Goal: Task Accomplishment & Management: Manage account settings

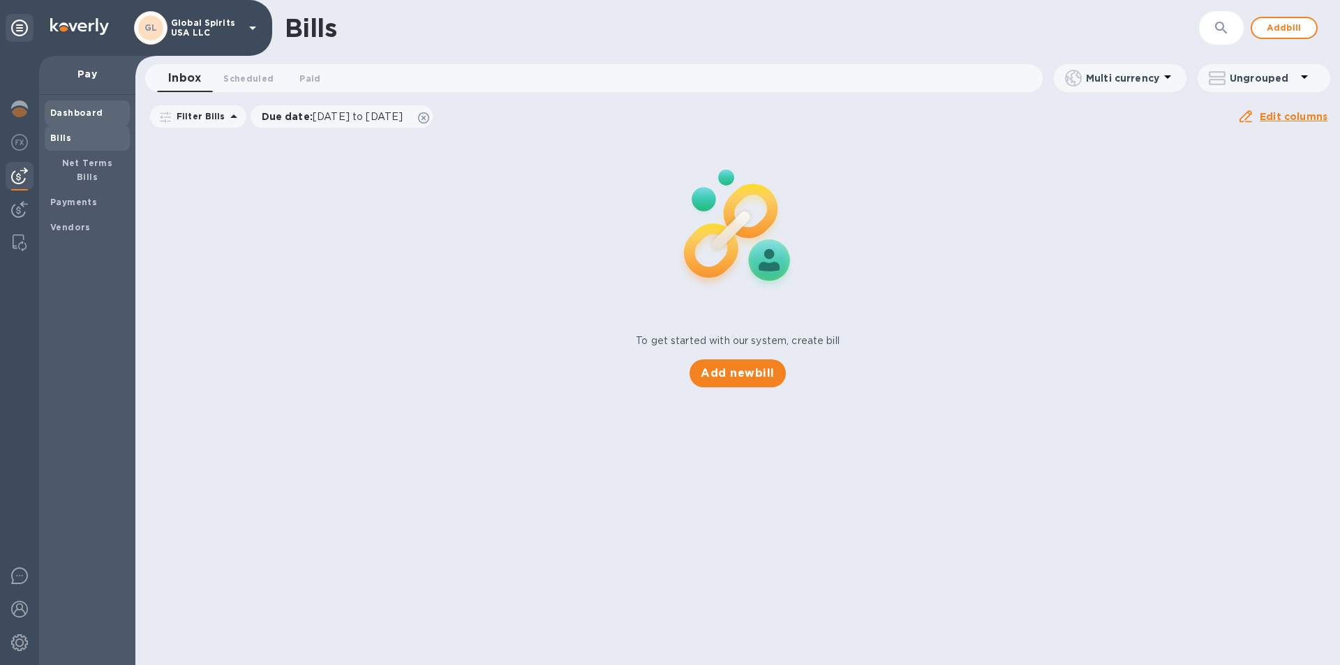
click at [80, 116] on b "Dashboard" at bounding box center [76, 112] width 53 height 10
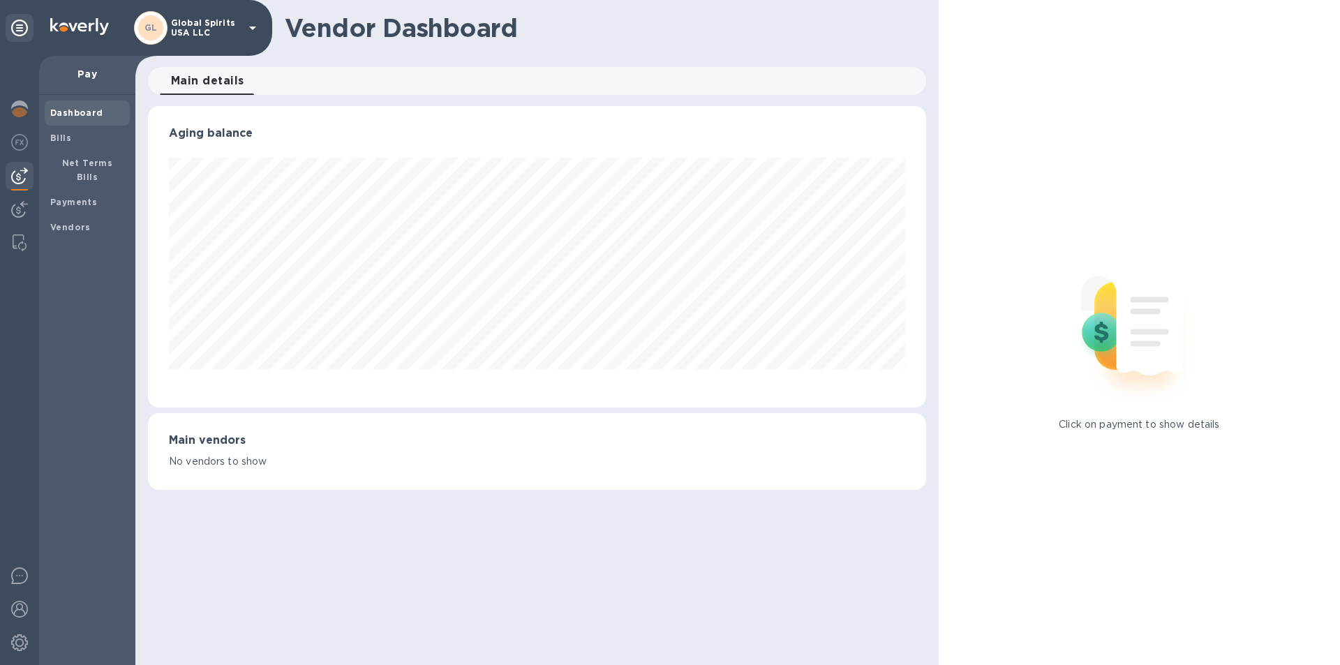
scroll to position [301, 777]
click at [61, 104] on div "Dashboard" at bounding box center [87, 112] width 85 height 25
click at [21, 174] on img at bounding box center [19, 175] width 17 height 17
click at [61, 222] on b "Vendors" at bounding box center [70, 227] width 40 height 10
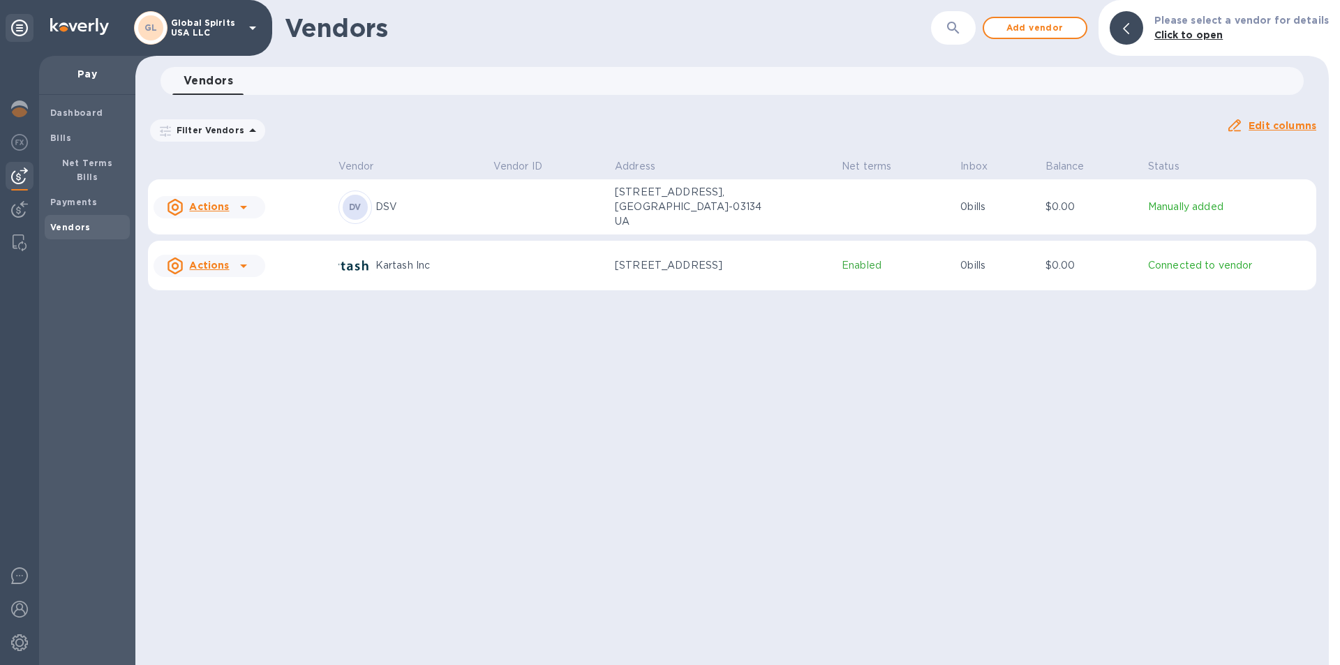
click at [519, 200] on td at bounding box center [549, 207] width 122 height 56
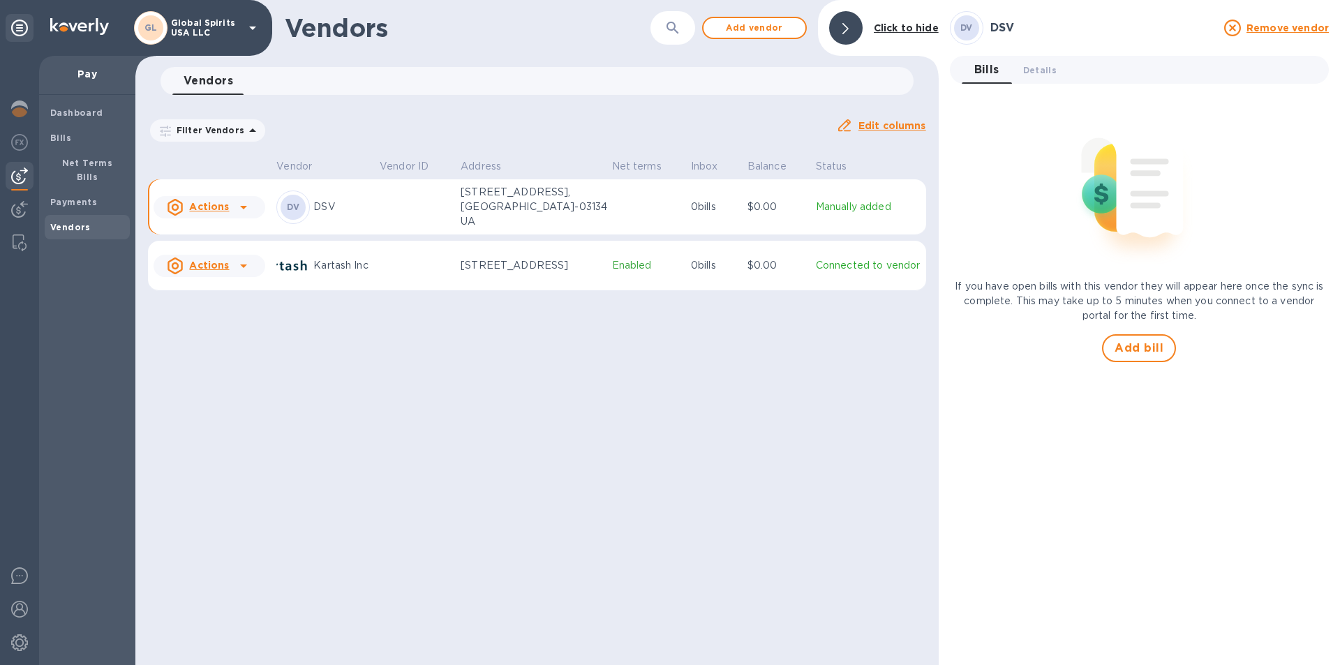
click at [288, 203] on b "DV" at bounding box center [293, 207] width 13 height 10
click at [195, 201] on u "Actions" at bounding box center [209, 206] width 40 height 11
click at [839, 198] on div at bounding box center [670, 332] width 1340 height 665
click at [570, 200] on p "[STREET_ADDRESS], [GEOGRAPHIC_DATA]-03134 UA" at bounding box center [531, 207] width 140 height 44
click at [1045, 70] on span "Details 0" at bounding box center [1039, 70] width 33 height 15
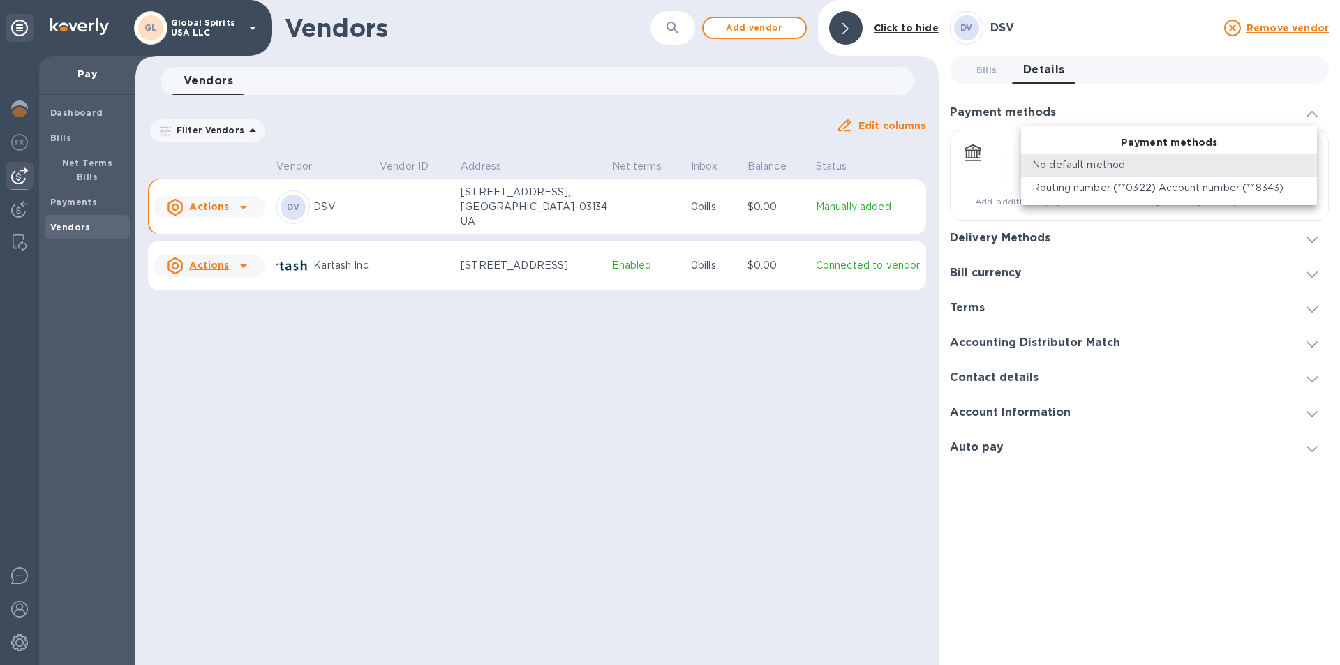
click at [1309, 159] on body "GL Global Spirits USA LLC Pay Dashboard Bills Net Terms Bills Payments Vendors …" at bounding box center [670, 332] width 1340 height 665
click at [1083, 163] on p "No default method" at bounding box center [1078, 165] width 93 height 15
click at [1083, 163] on body "GL Global Spirits USA LLC Pay Dashboard Bills Net Terms Bills Payments Vendors …" at bounding box center [670, 332] width 1340 height 665
click at [1142, 266] on div at bounding box center [670, 332] width 1340 height 665
click at [1088, 172] on body "GL Global Spirits USA LLC Pay Dashboard Bills Net Terms Bills Payments Vendors …" at bounding box center [670, 332] width 1340 height 665
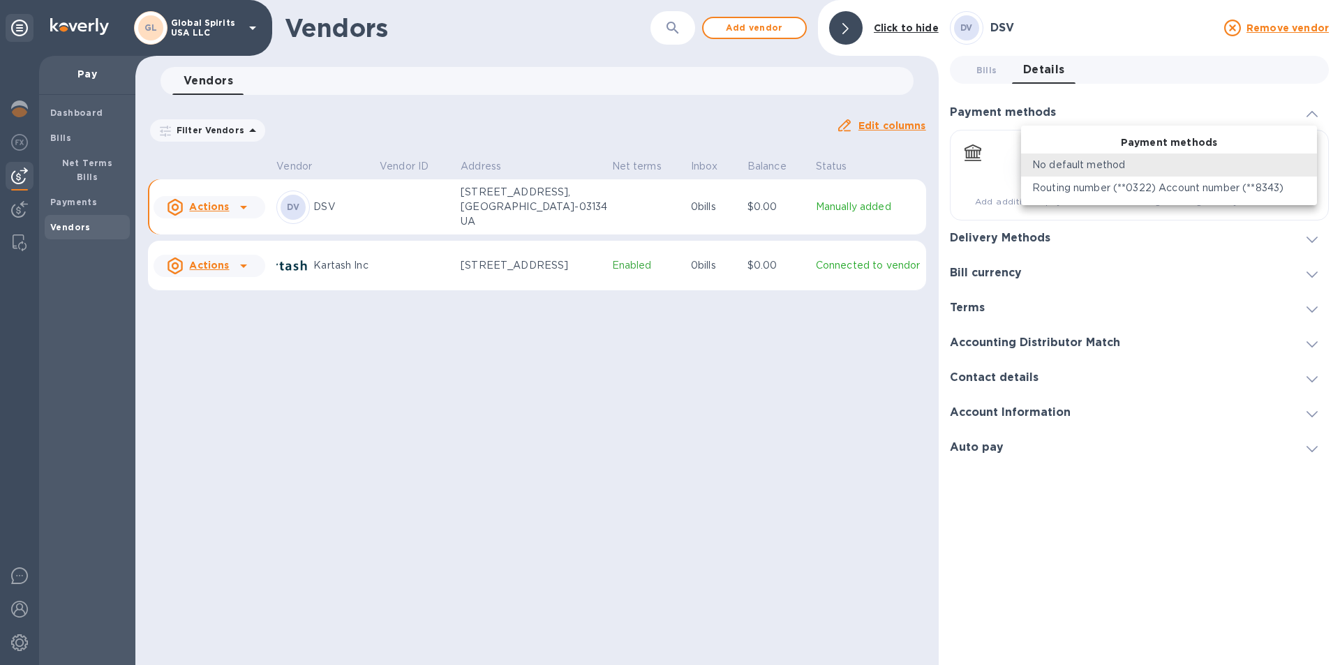
click at [1103, 292] on div at bounding box center [670, 332] width 1340 height 665
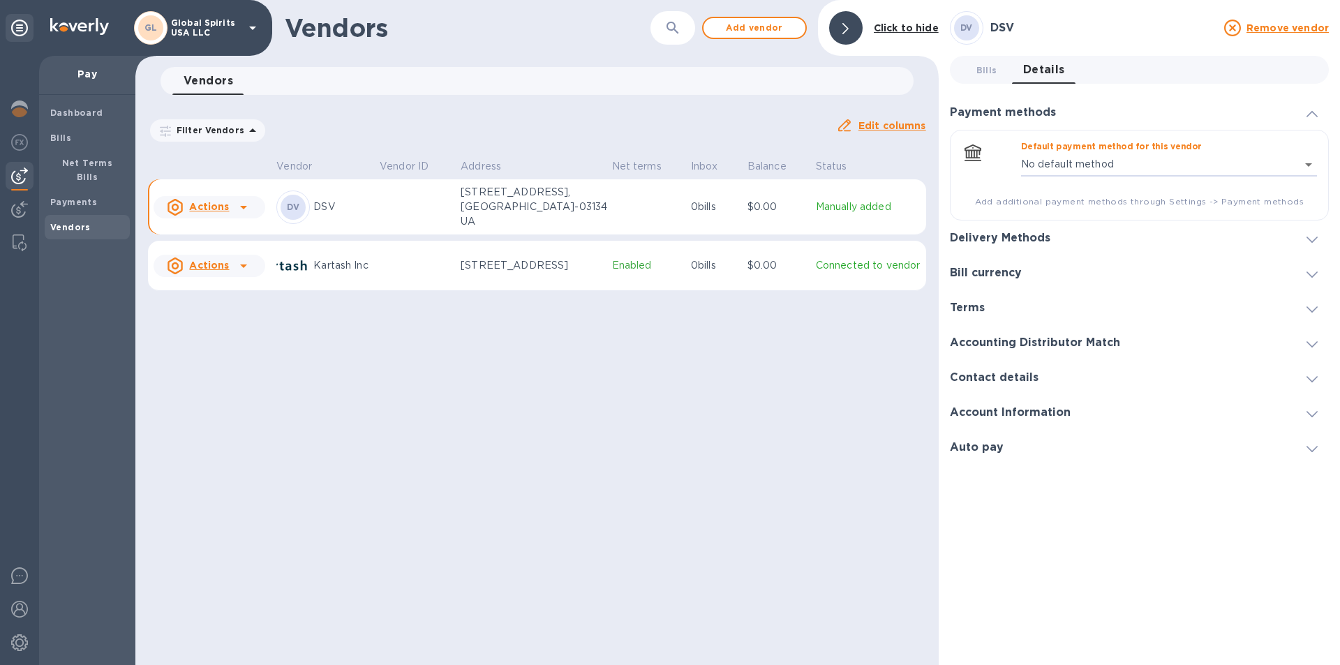
click at [1026, 233] on h3 "Delivery Methods" at bounding box center [1000, 238] width 100 height 13
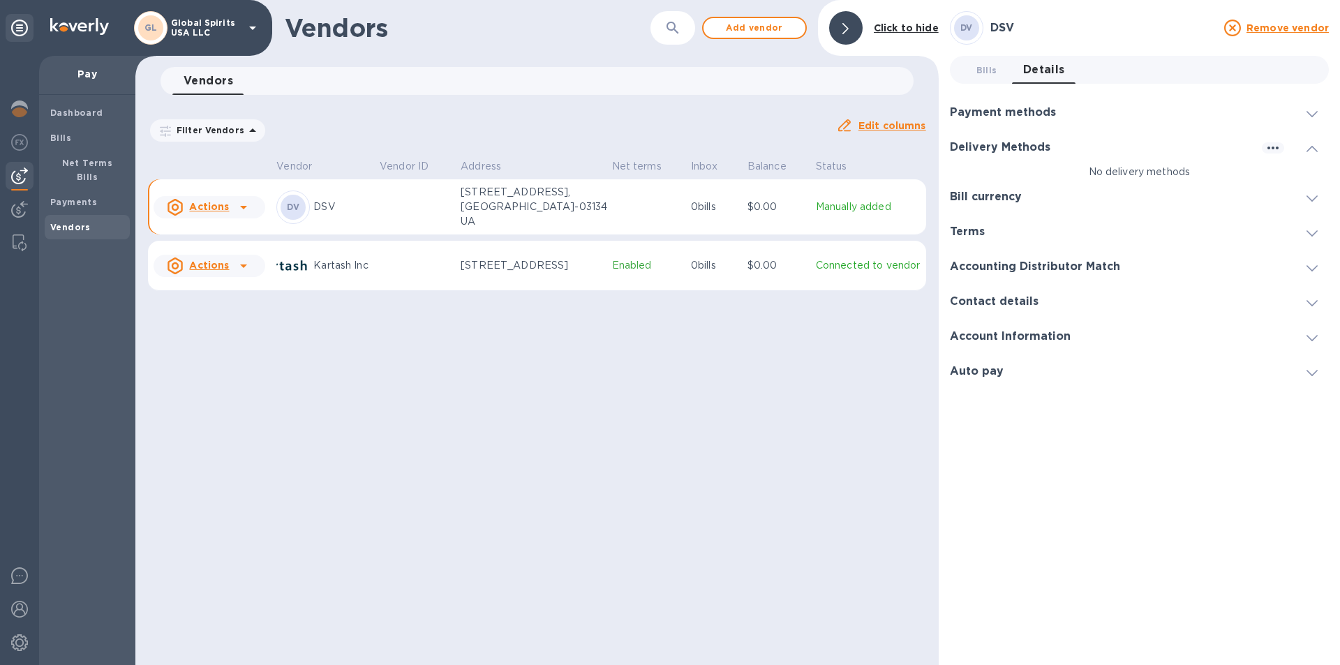
click at [1125, 171] on p "No delivery methods" at bounding box center [1139, 172] width 379 height 15
click at [1272, 147] on icon "button" at bounding box center [1272, 148] width 11 height 3
click at [1282, 175] on p "Add new" at bounding box center [1290, 177] width 46 height 14
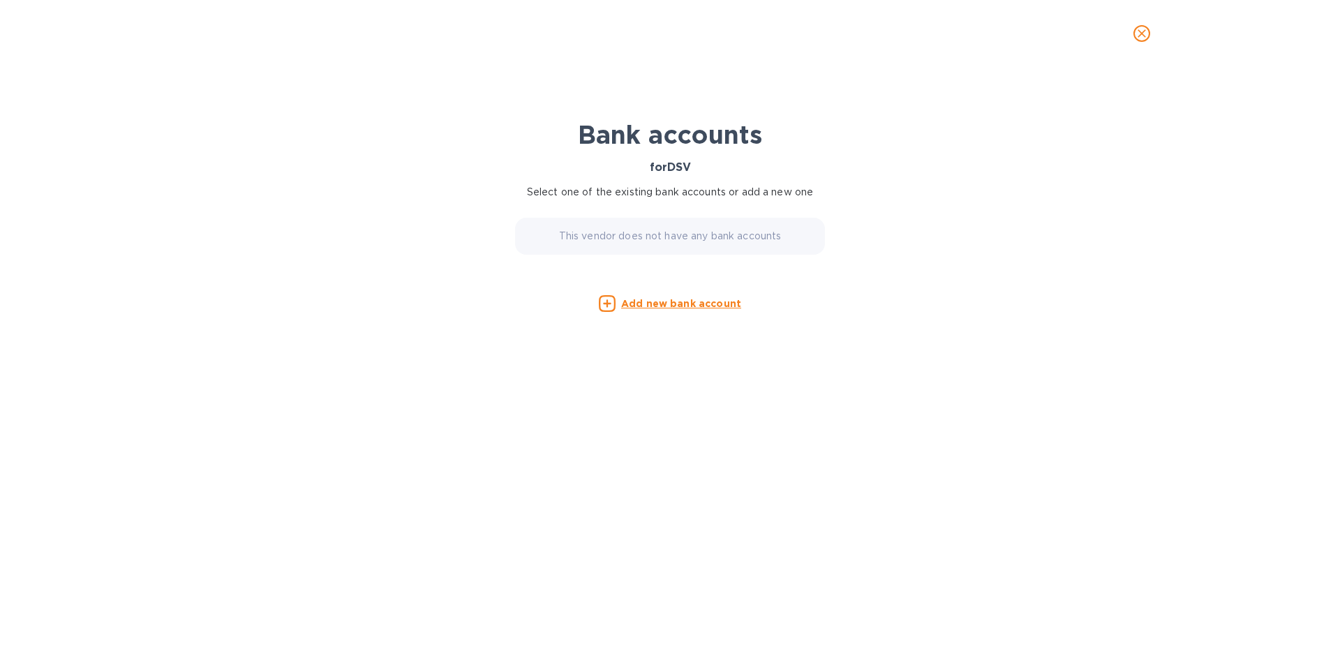
click at [670, 300] on u "Add new bank account" at bounding box center [681, 303] width 120 height 11
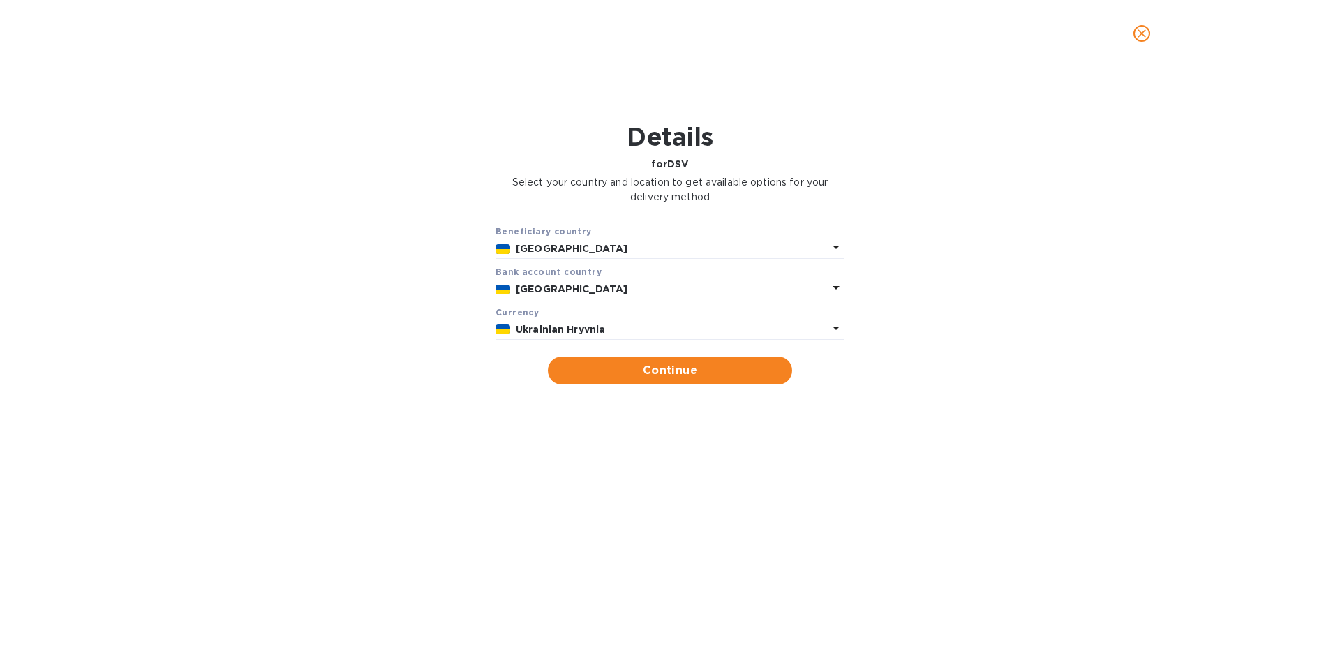
click at [586, 329] on b "Ukrainian Hryvnia" at bounding box center [560, 329] width 89 height 11
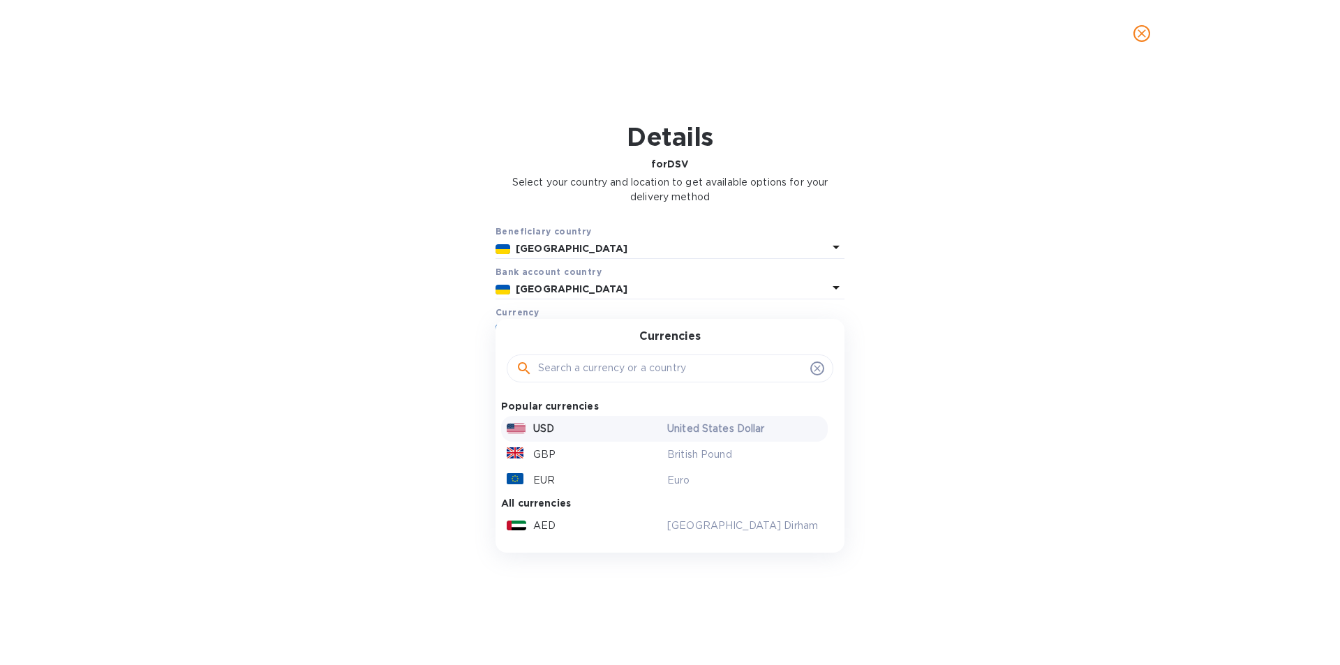
click at [553, 426] on p "USD" at bounding box center [543, 429] width 21 height 15
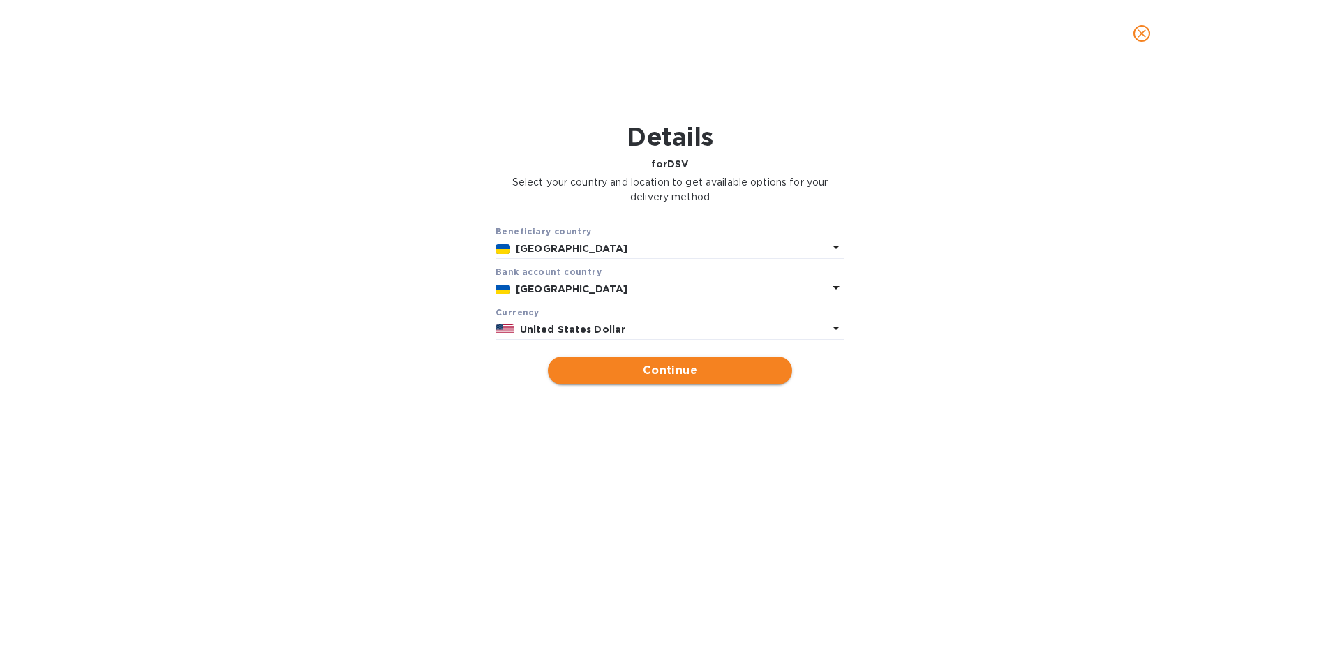
click at [656, 371] on span "Continue" at bounding box center [670, 370] width 222 height 17
type input "DSV"
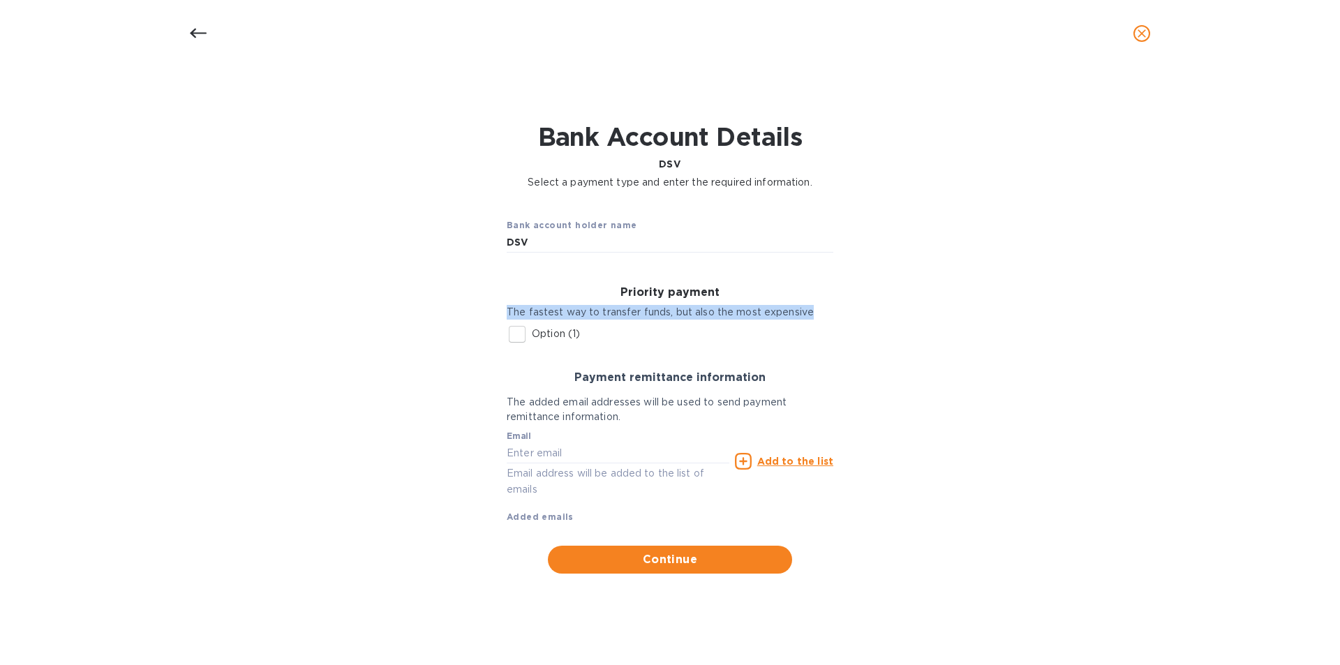
drag, startPoint x: 500, startPoint y: 302, endPoint x: 833, endPoint y: 313, distance: 333.8
click at [833, 313] on div "Priority payment The fastest way to transfer funds, but also the most expensive…" at bounding box center [670, 317] width 349 height 85
click at [988, 320] on div "Bank account holder name DSV Priority payment The fastest way to transfer funds…" at bounding box center [670, 390] width 1304 height 385
click at [514, 332] on input "Option (1)" at bounding box center [516, 334] width 29 height 29
checkbox input "true"
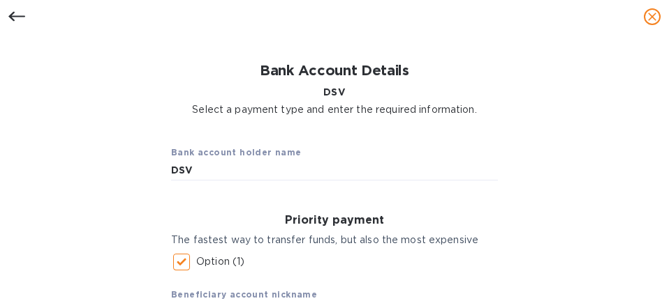
click at [542, 108] on div "Bank Account Details DSV Select a payment type and enter the required informati…" at bounding box center [334, 89] width 632 height 71
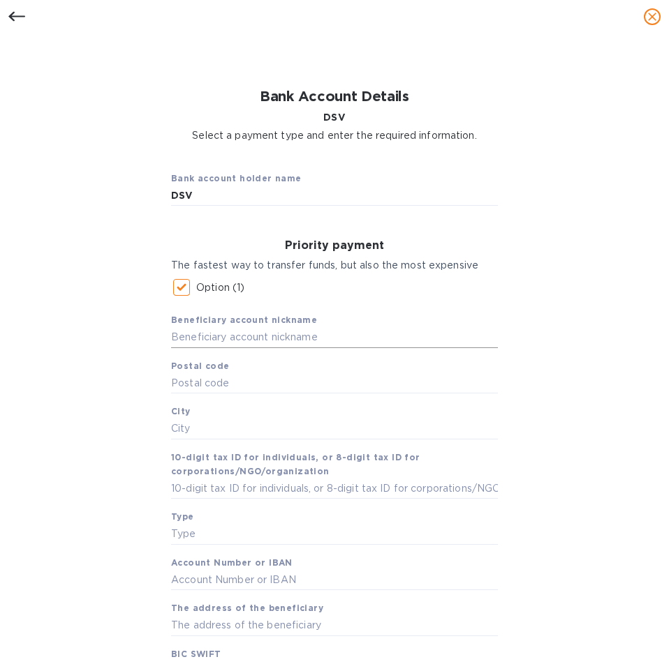
click at [198, 333] on input "text" at bounding box center [334, 337] width 327 height 21
type input "DSV Logictics"
click at [217, 387] on input "text" at bounding box center [334, 383] width 327 height 21
type input "03134"
click at [198, 435] on input "text" at bounding box center [334, 429] width 327 height 21
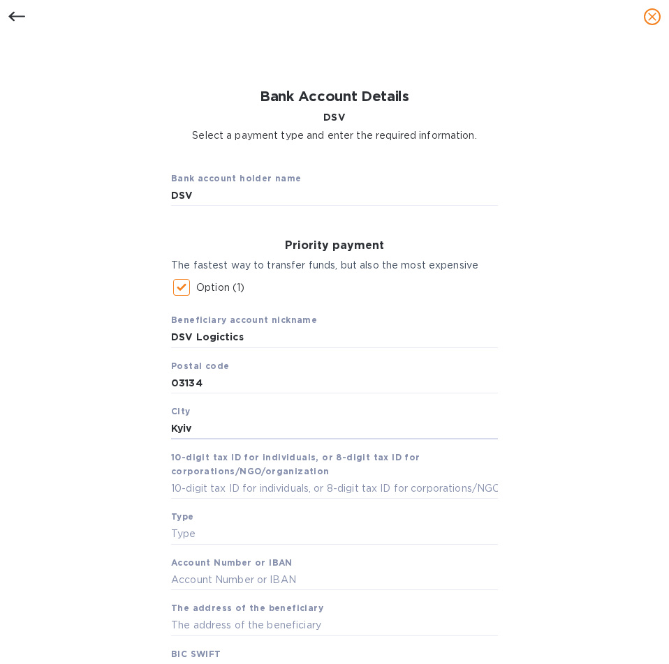
type input "Kyiv"
click at [191, 501] on div "Beneficiary account nickname DSV Logictics Postal code 03134 City Kyiv 10-digit…" at bounding box center [334, 492] width 327 height 380
click at [196, 495] on input "text" at bounding box center [334, 488] width 327 height 21
type input "38857571"
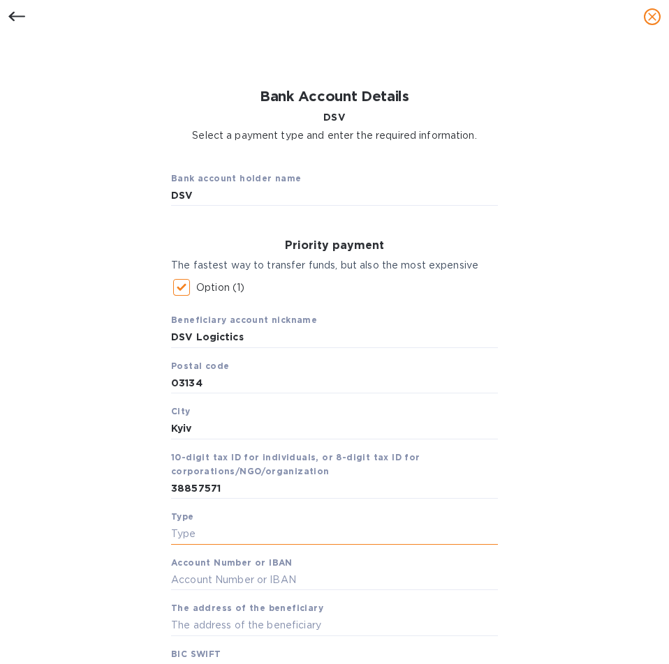
click at [193, 536] on input "text" at bounding box center [334, 534] width 327 height 21
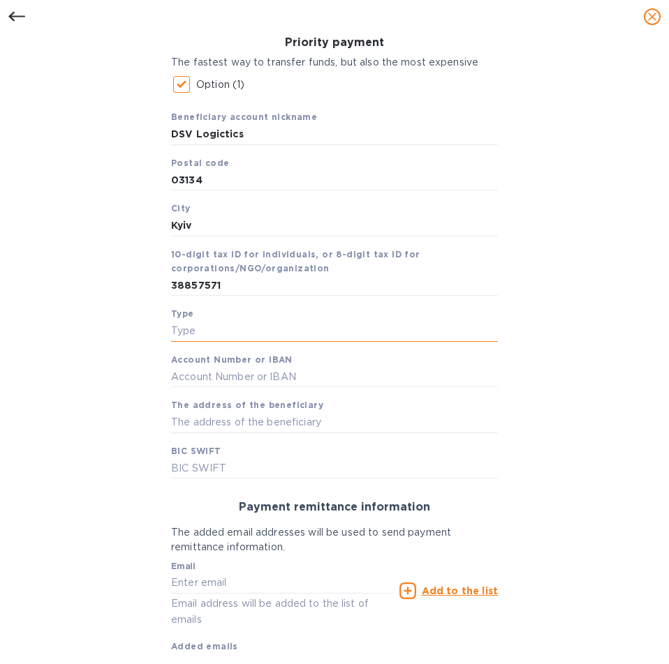
scroll to position [181, 0]
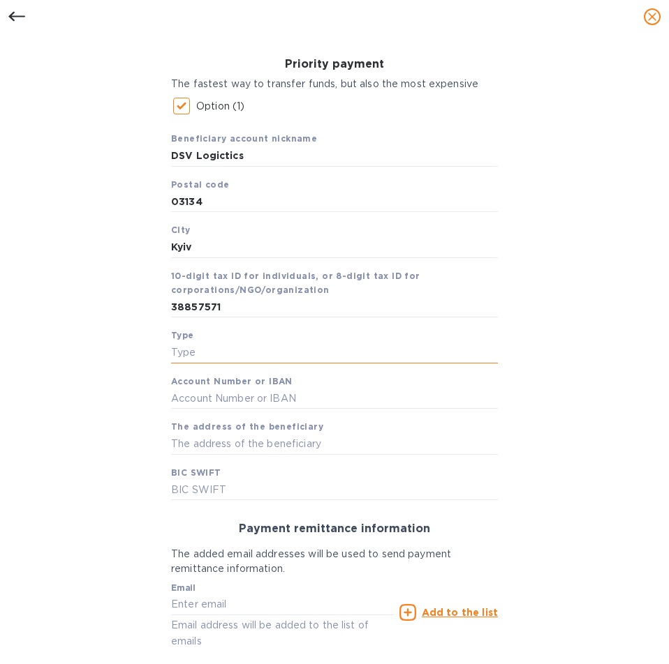
click at [223, 343] on input "text" at bounding box center [334, 353] width 327 height 21
click at [216, 399] on input "text" at bounding box center [334, 399] width 327 height 21
click at [187, 348] on input "checking" at bounding box center [334, 353] width 327 height 21
click at [171, 355] on input "checking" at bounding box center [334, 353] width 327 height 21
type input "business checking"
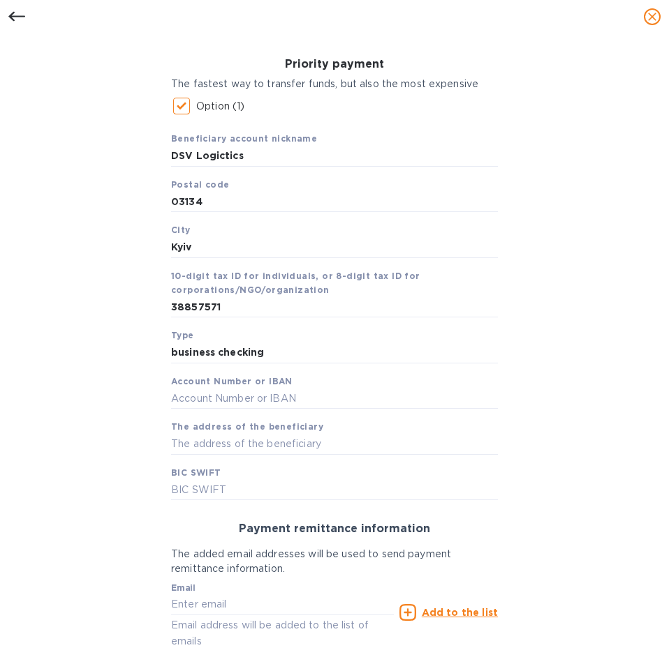
drag, startPoint x: 200, startPoint y: 383, endPoint x: 209, endPoint y: 386, distance: 10.2
click at [203, 385] on b "Account Number or IBAN" at bounding box center [231, 381] width 121 height 10
click at [198, 400] on input "text" at bounding box center [334, 399] width 327 height 21
type input "UA183807970000026001000200189"
click at [200, 443] on input "text" at bounding box center [334, 444] width 327 height 21
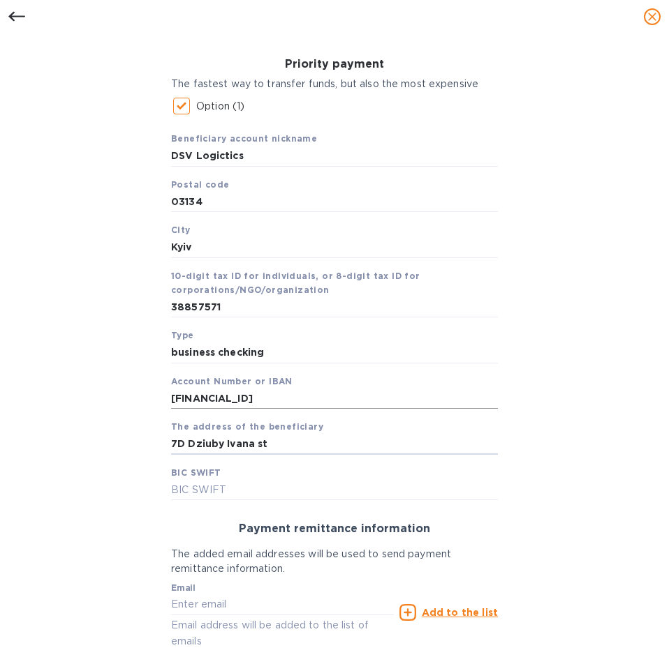
type input "7D Dziuby Ivana st"
click at [185, 394] on input "UA183807970000026001000200189" at bounding box center [334, 399] width 327 height 21
click at [198, 390] on input "UA183807970000026001000200189" at bounding box center [334, 399] width 327 height 21
click at [223, 486] on input "text" at bounding box center [334, 490] width 327 height 21
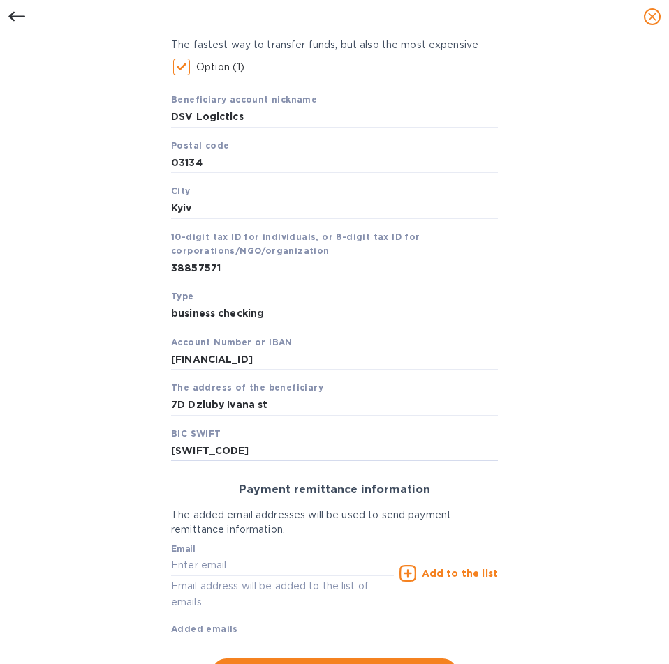
scroll to position [251, 0]
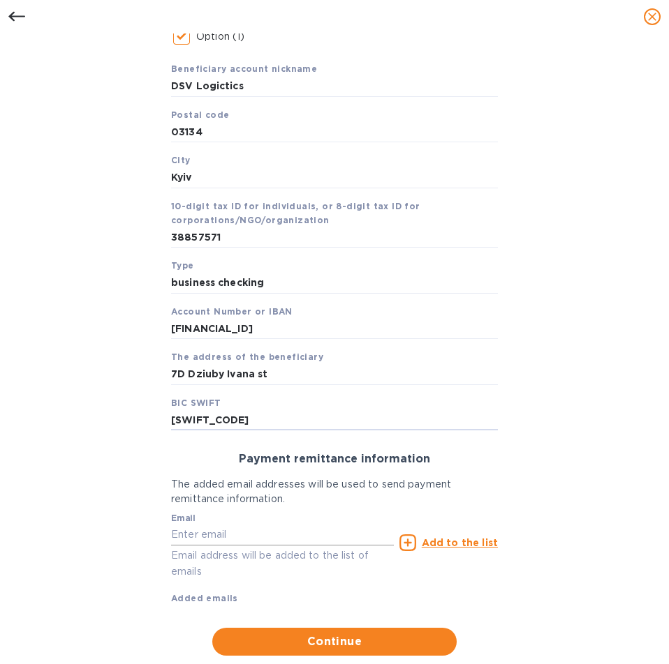
type input "ESSEUAUK"
click at [250, 529] on input "text" at bounding box center [282, 535] width 223 height 21
type input "rabchanka.a@globalspirits.com"
click at [454, 544] on u "Add to the list" at bounding box center [460, 542] width 76 height 11
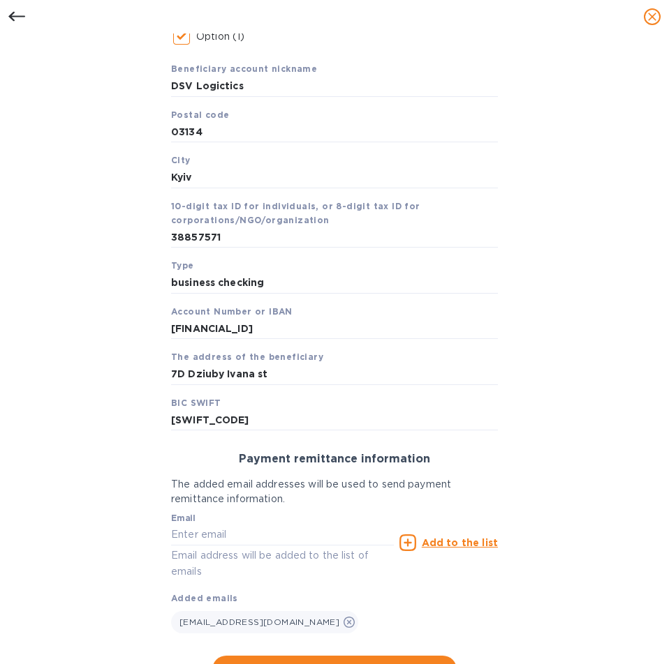
scroll to position [279, 0]
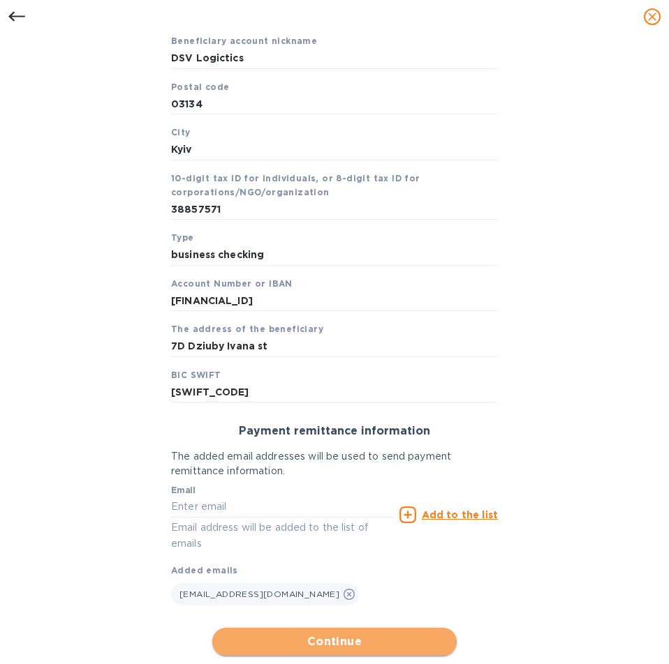
click at [311, 641] on span "Continue" at bounding box center [334, 642] width 222 height 17
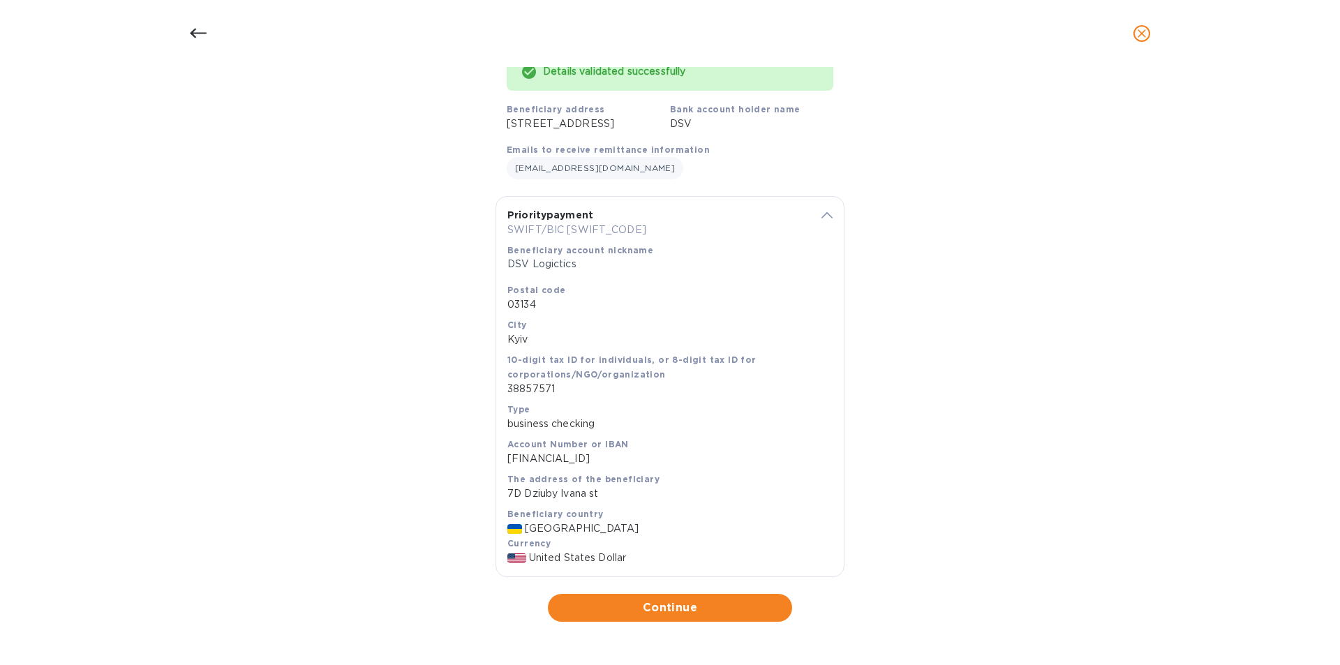
scroll to position [142, 0]
click at [681, 610] on span "Continue" at bounding box center [670, 607] width 222 height 17
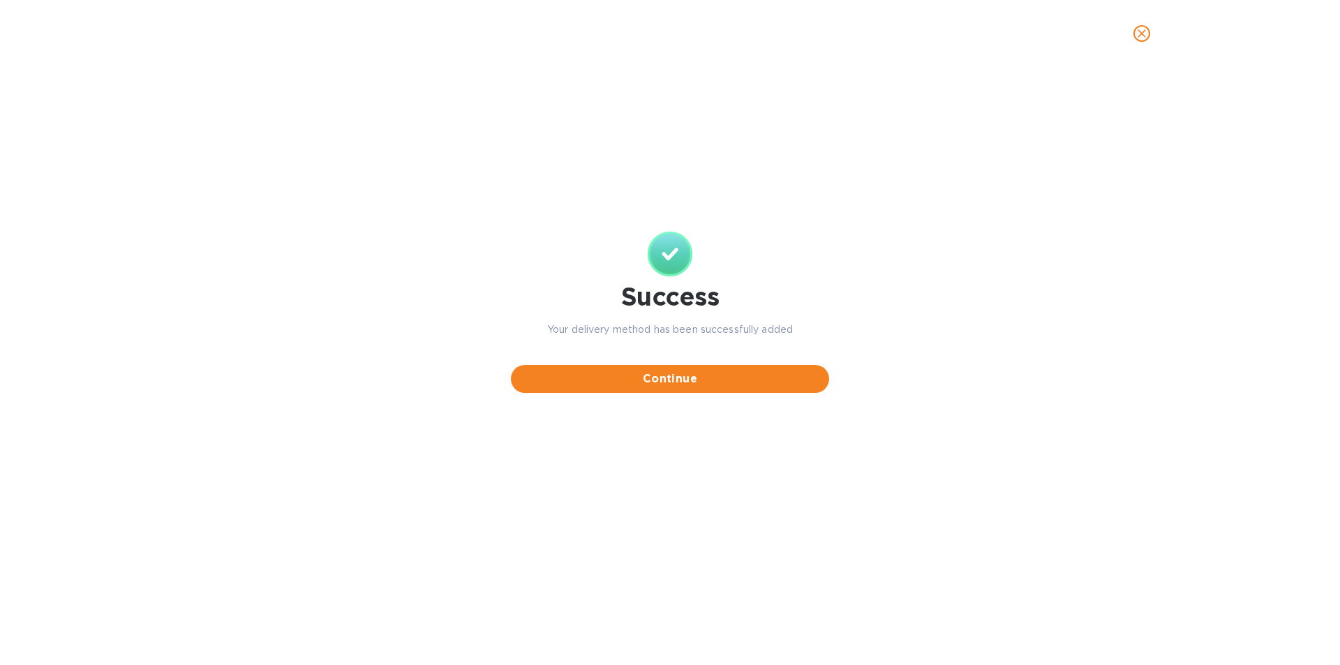
scroll to position [0, 0]
click at [663, 375] on span "Continue" at bounding box center [670, 379] width 296 height 17
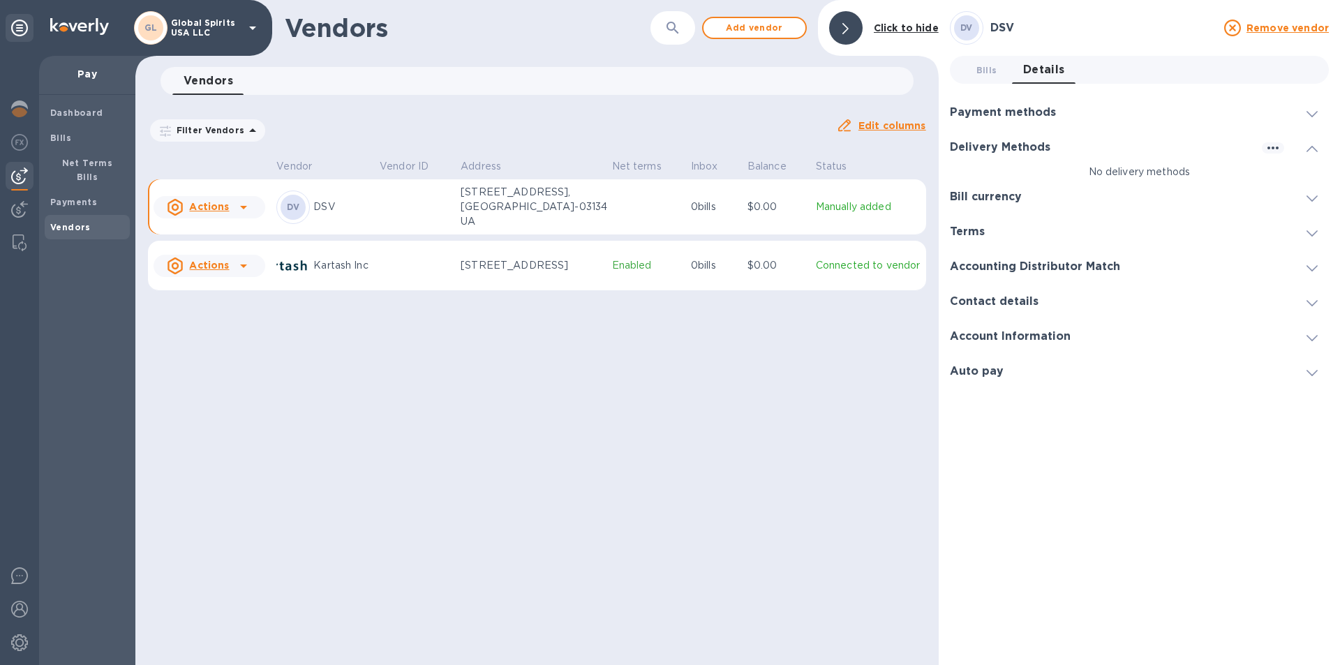
click at [502, 208] on p "[STREET_ADDRESS], [GEOGRAPHIC_DATA]-03134 UA" at bounding box center [531, 207] width 140 height 44
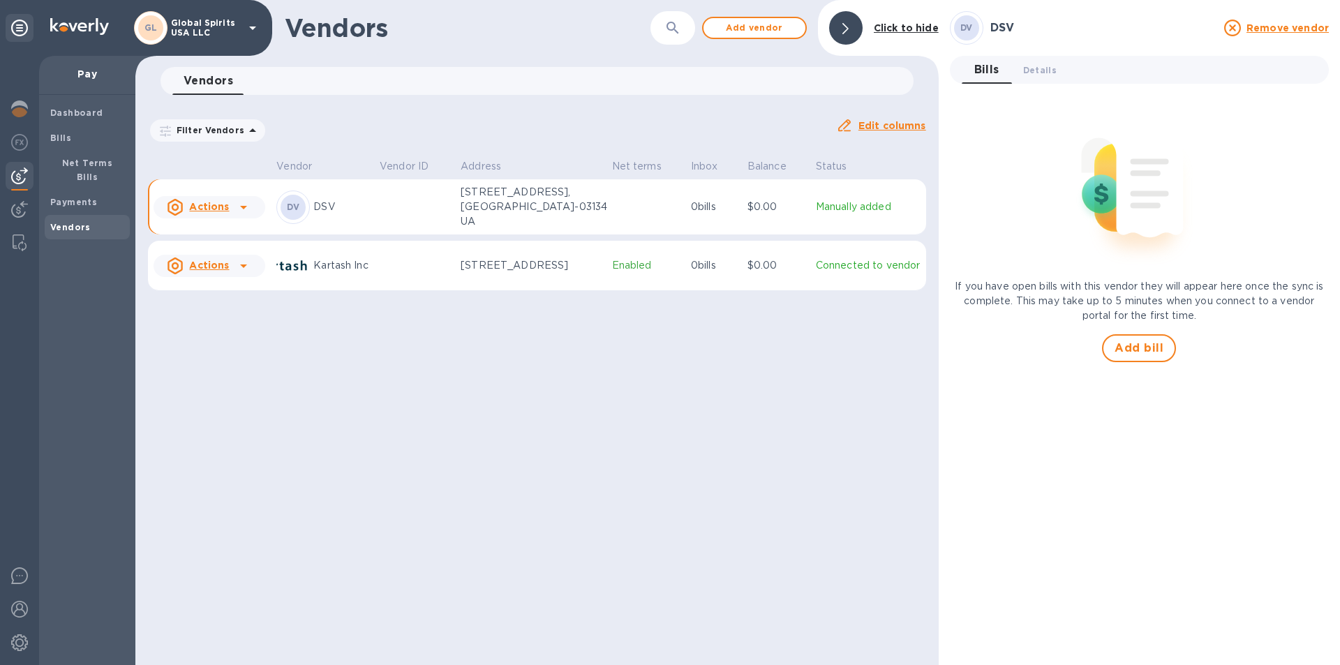
click at [423, 204] on td at bounding box center [414, 207] width 81 height 56
click at [1038, 54] on div "DV DSV Remove vendor Bills 0 Details 0 If you have open bills with this vendor …" at bounding box center [1139, 332] width 379 height 643
click at [1036, 64] on span "Details 0" at bounding box center [1039, 70] width 33 height 15
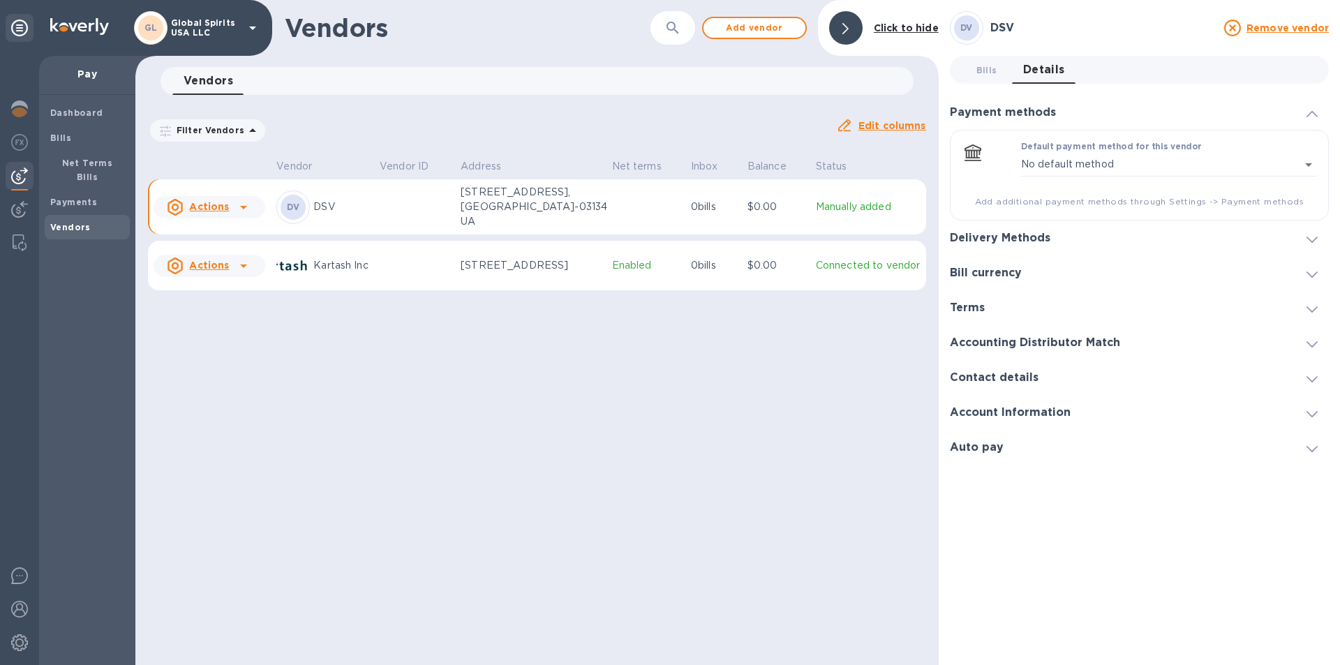
click at [1006, 230] on div "Delivery Methods" at bounding box center [1139, 238] width 379 height 35
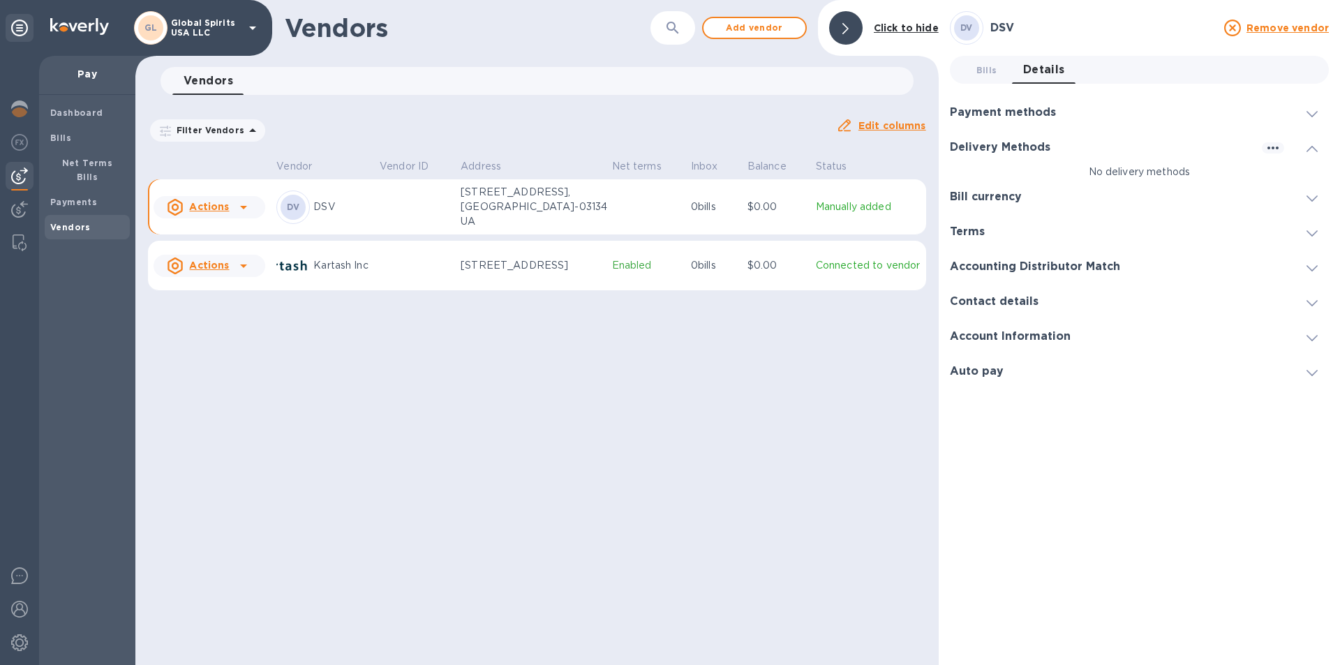
click at [1129, 165] on p "No delivery methods" at bounding box center [1139, 172] width 379 height 15
click at [1266, 144] on icon "button" at bounding box center [1273, 148] width 17 height 17
click at [1108, 171] on div at bounding box center [670, 332] width 1340 height 665
click at [1266, 142] on icon "button" at bounding box center [1273, 148] width 17 height 17
click at [1293, 180] on p "Add new" at bounding box center [1290, 177] width 46 height 14
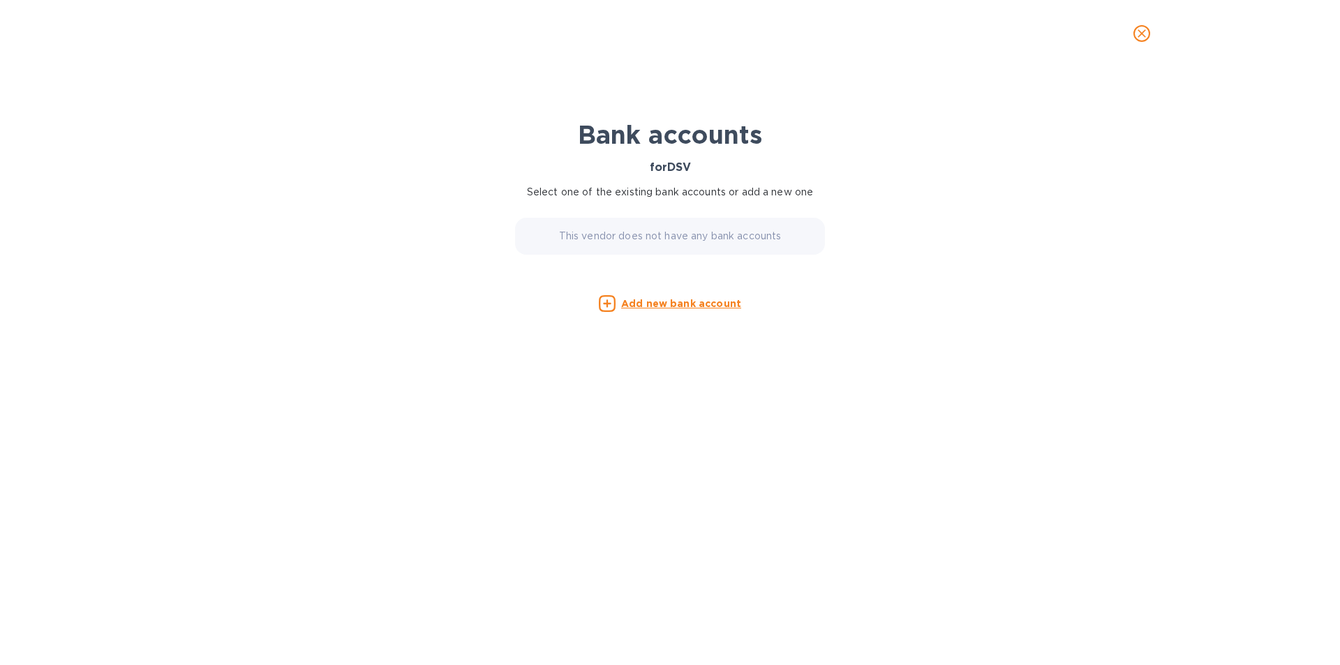
click at [676, 302] on u "Add new bank account" at bounding box center [681, 303] width 120 height 11
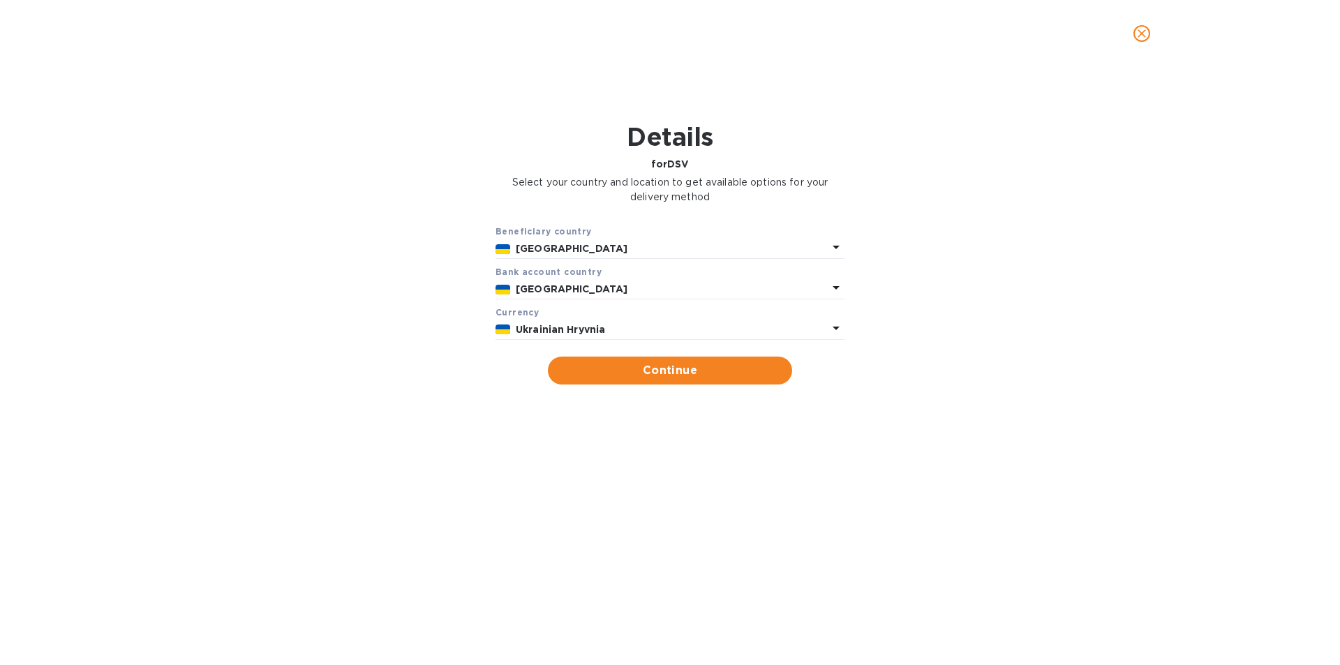
click at [628, 321] on div "Ukrainian Hryvnia" at bounding box center [672, 330] width 318 height 20
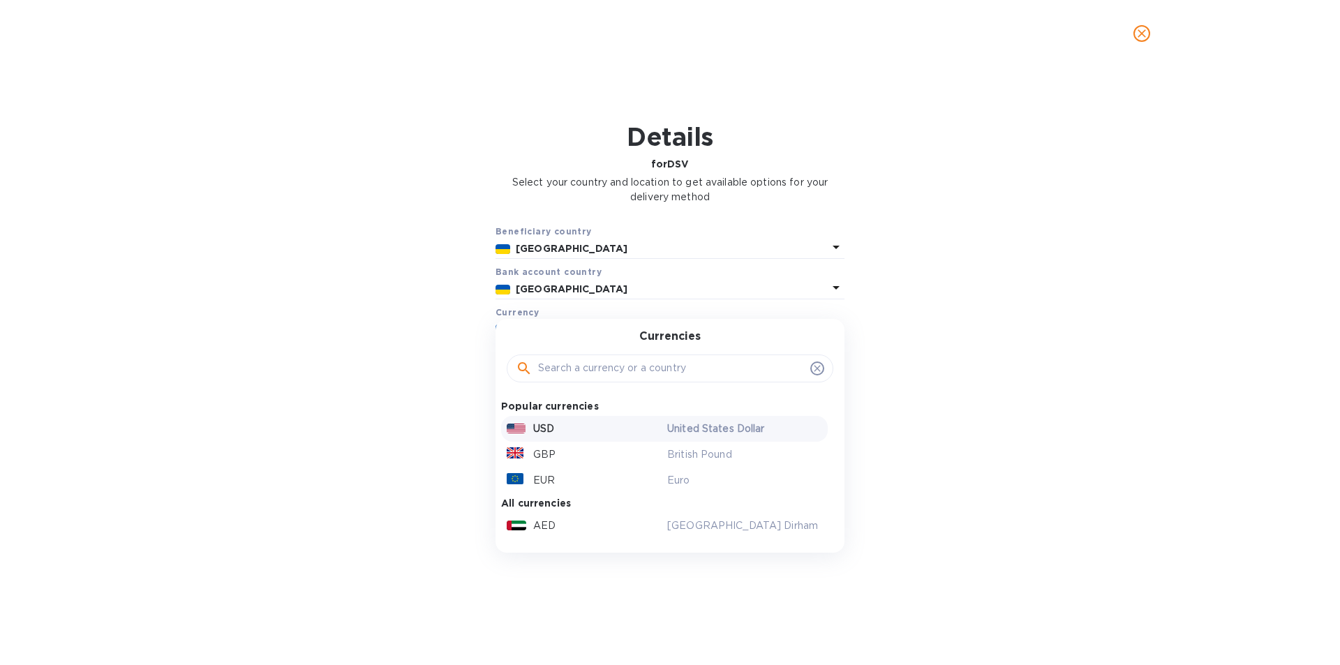
click at [538, 428] on p "USD" at bounding box center [543, 429] width 21 height 15
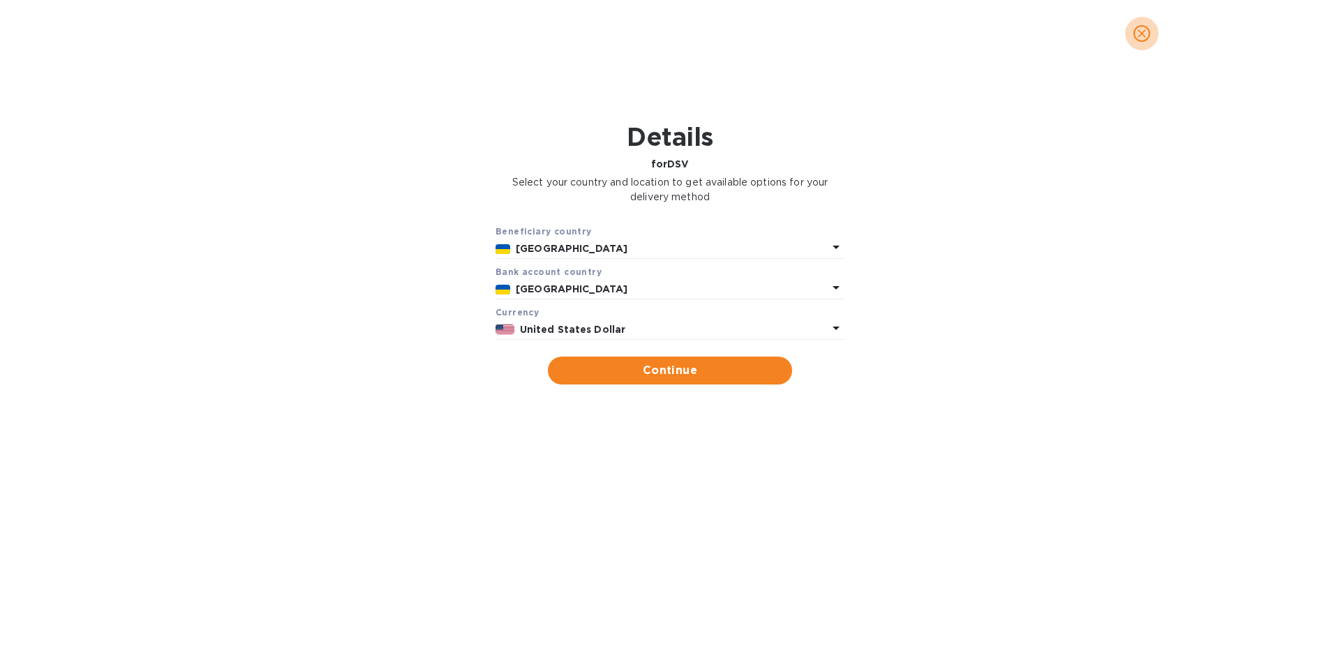
click at [1139, 33] on icon "close" at bounding box center [1142, 34] width 14 height 14
